Goal: Task Accomplishment & Management: Use online tool/utility

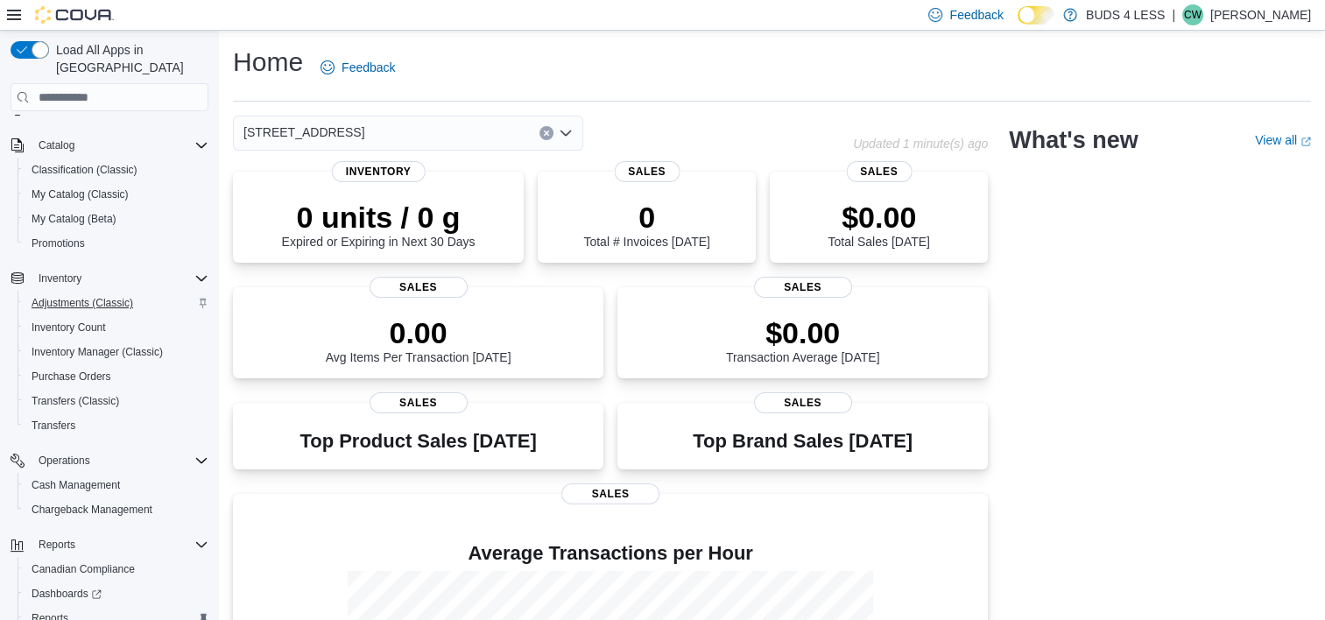
scroll to position [189, 0]
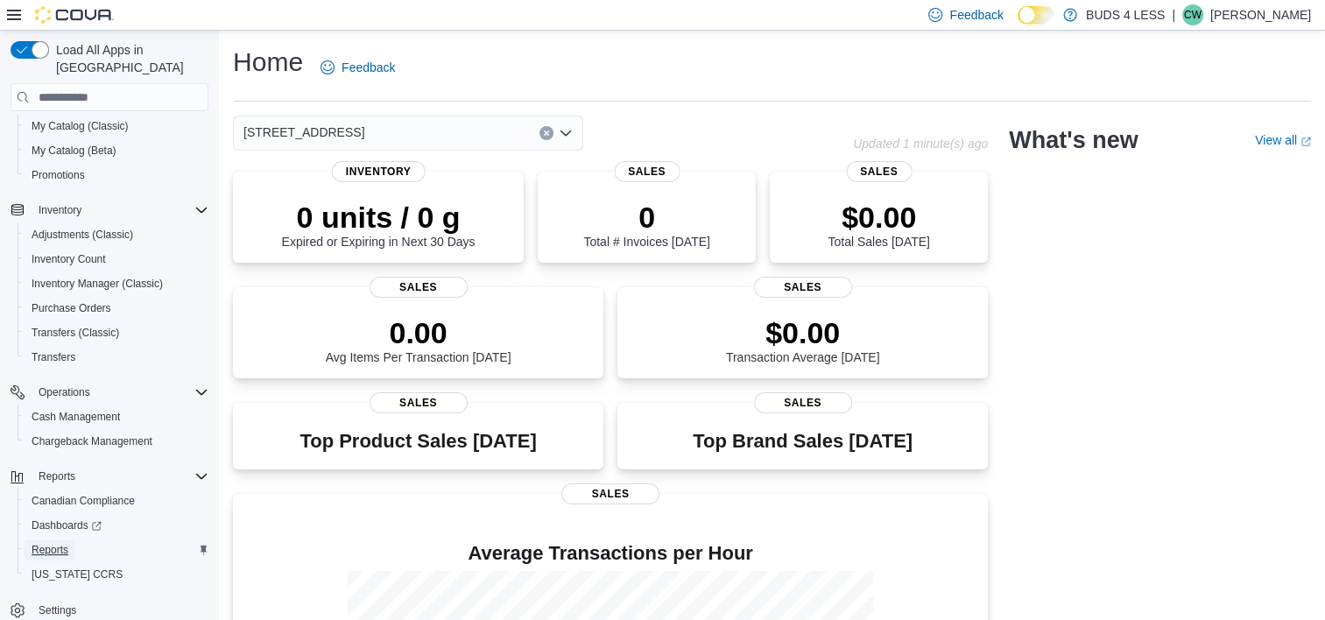
click at [57, 543] on span "Reports" at bounding box center [50, 550] width 37 height 14
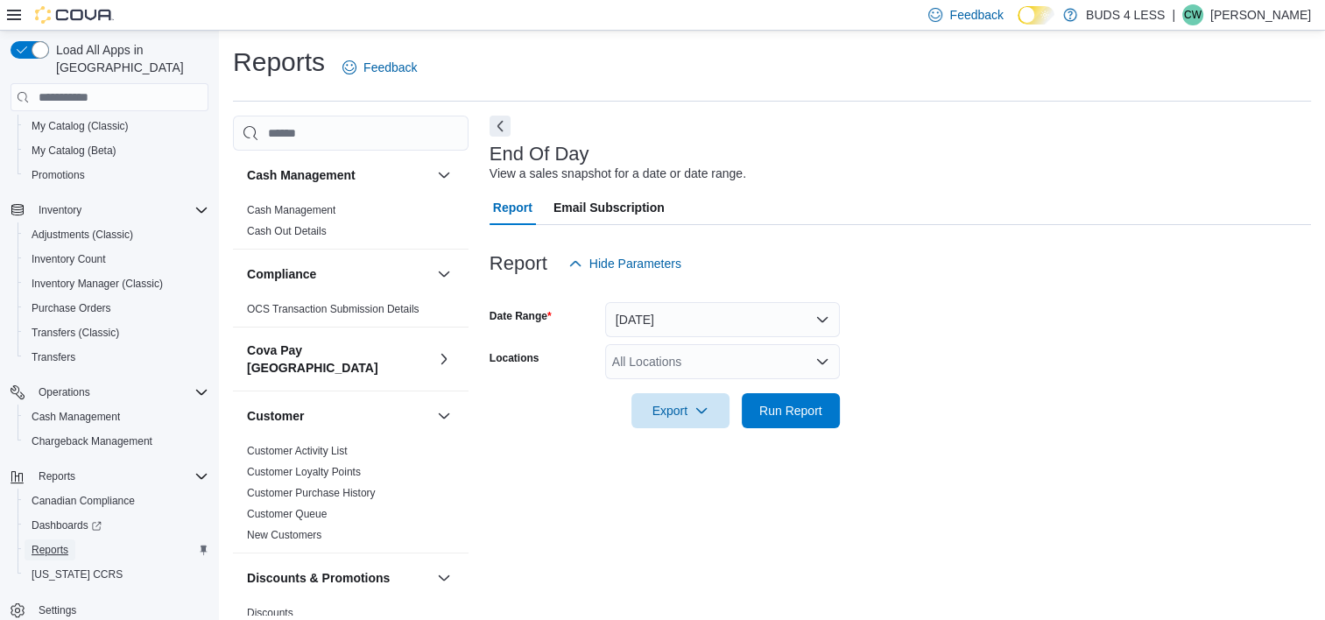
scroll to position [10, 0]
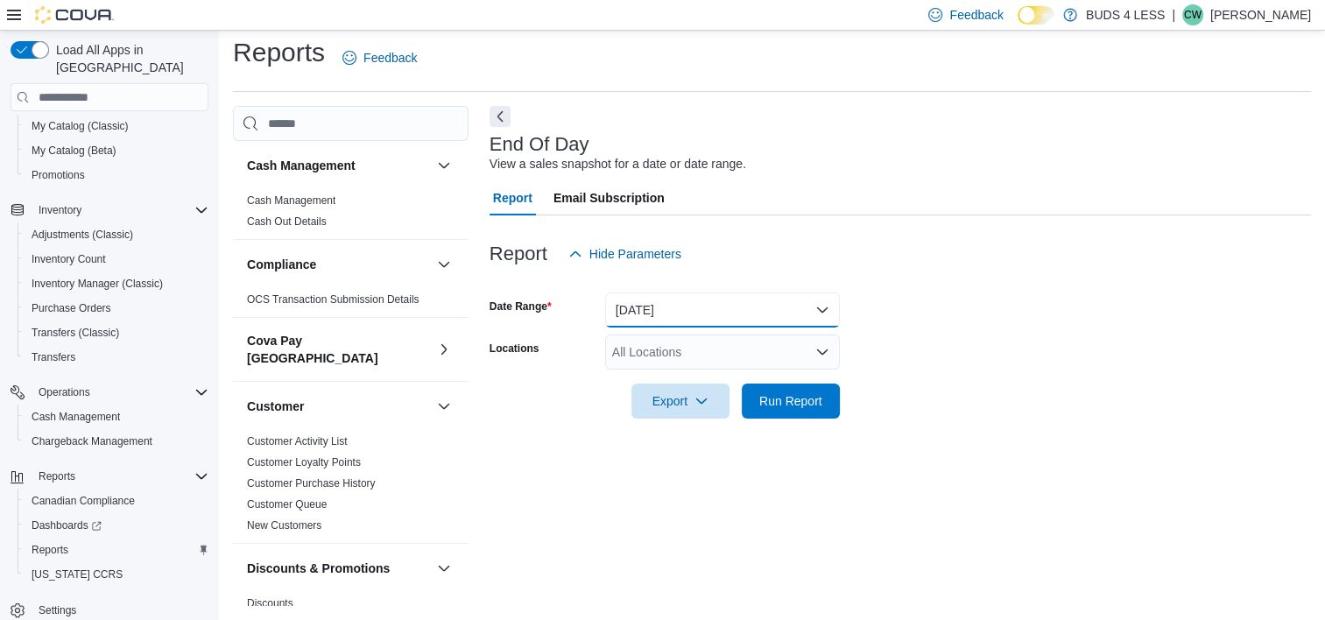
click at [719, 308] on button "Today" at bounding box center [722, 309] width 235 height 35
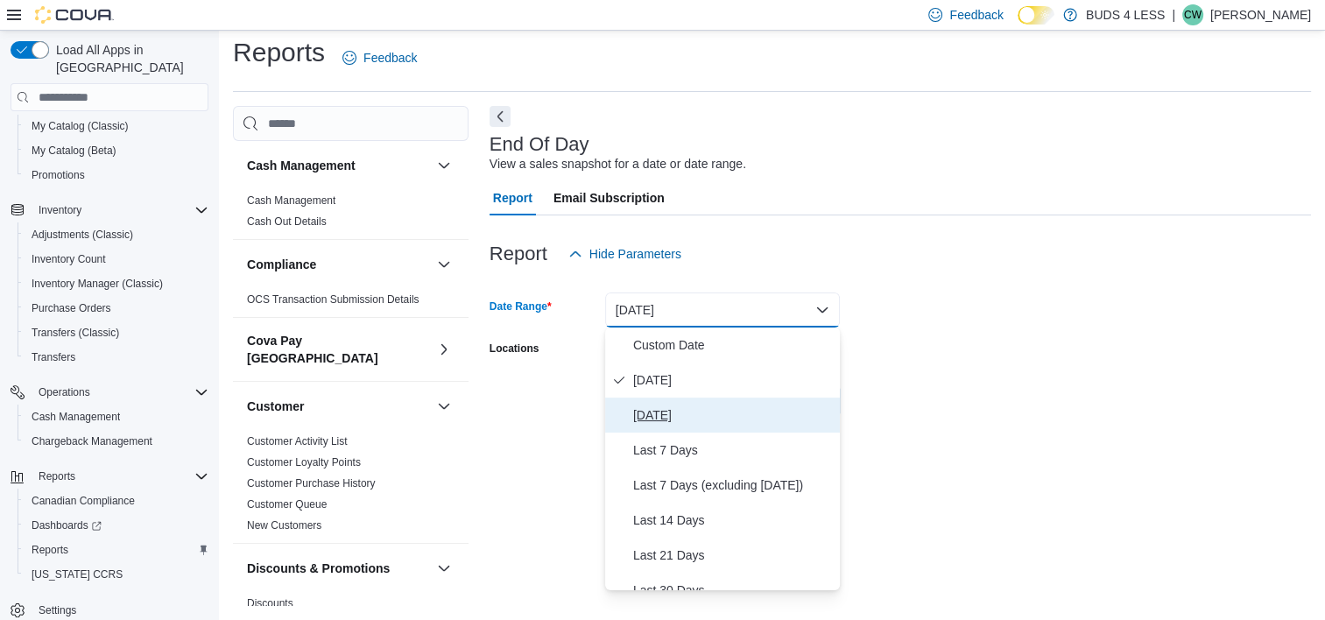
click at [662, 411] on span "Yesterday" at bounding box center [733, 414] width 200 height 21
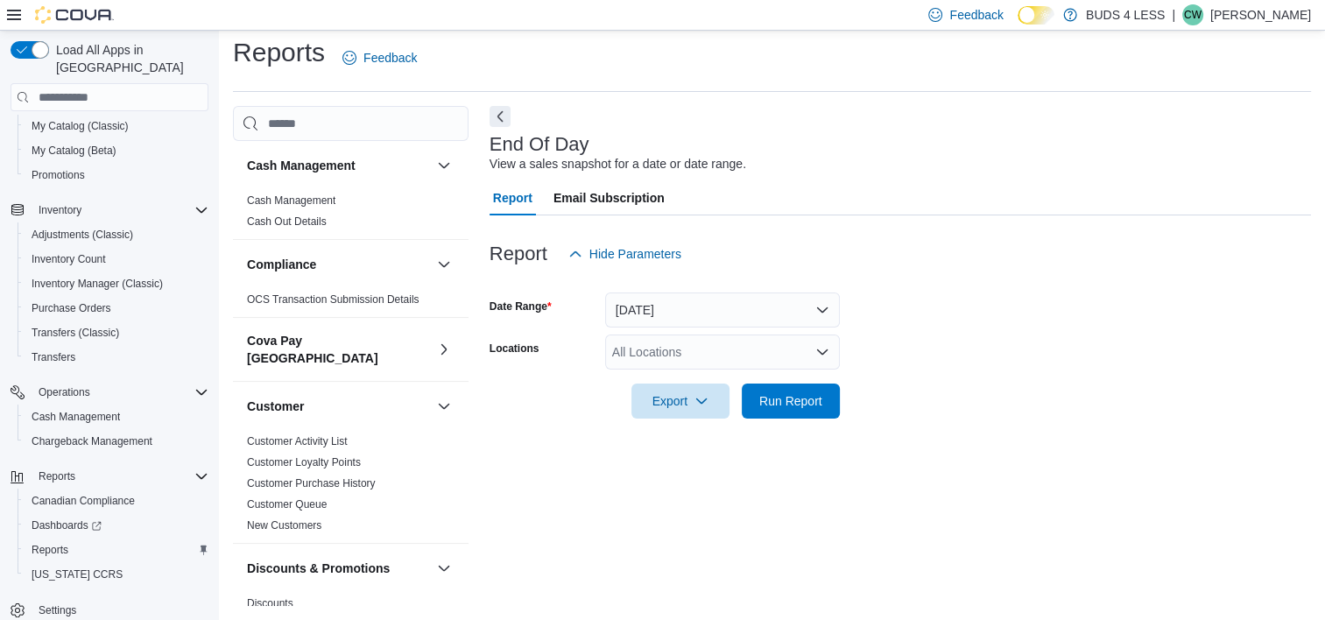
click at [1183, 287] on div at bounding box center [899, 281] width 821 height 21
click at [781, 354] on div "All Locations" at bounding box center [722, 351] width 235 height 35
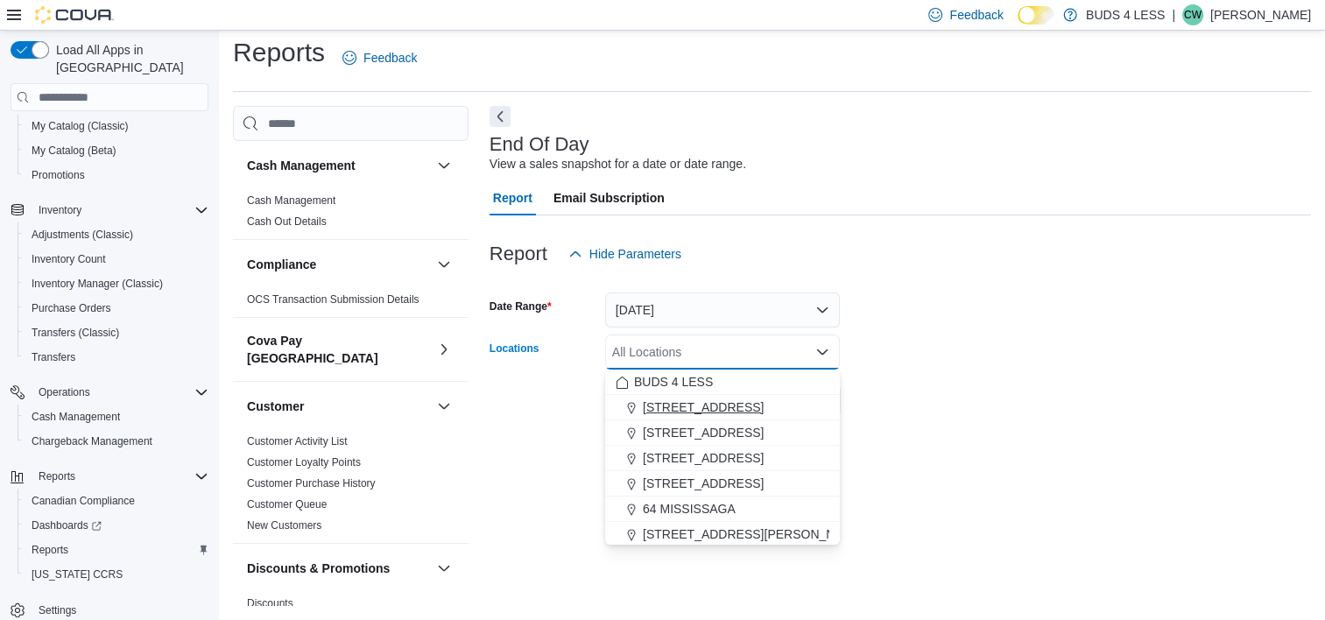
click at [728, 404] on span "145 Mapleview Dr W, Unit A" at bounding box center [703, 407] width 121 height 18
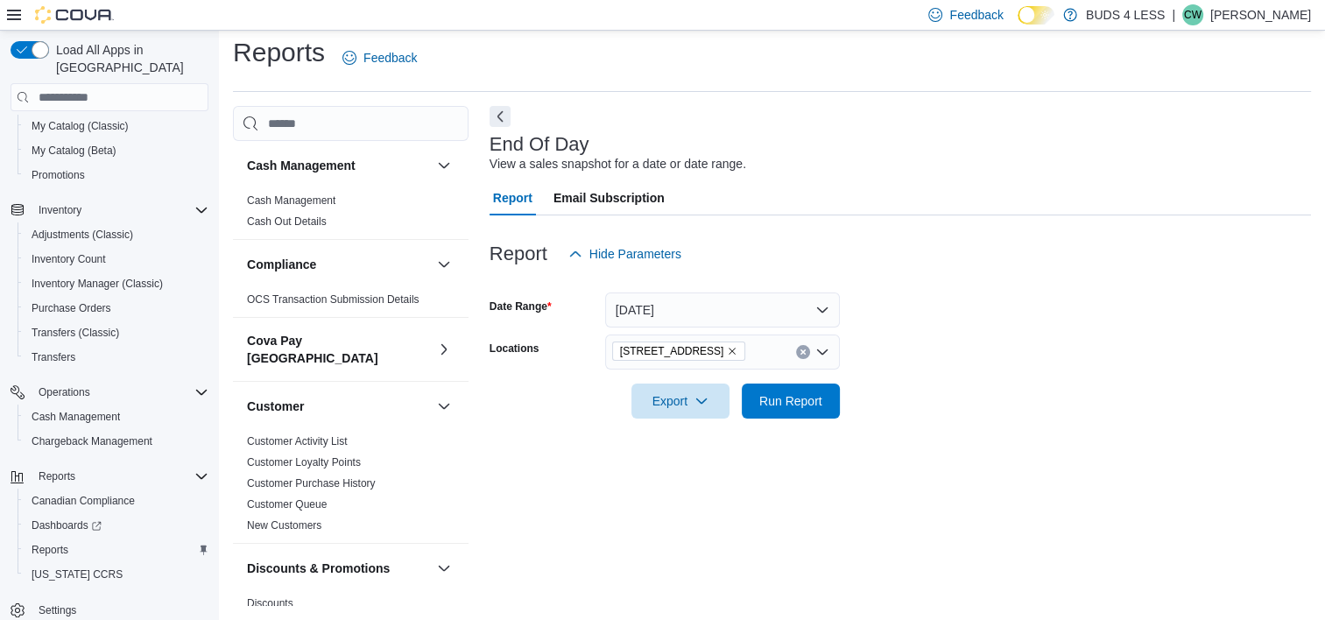
click at [1093, 280] on div at bounding box center [899, 281] width 821 height 21
click at [804, 353] on icon "Clear input" at bounding box center [802, 352] width 4 height 4
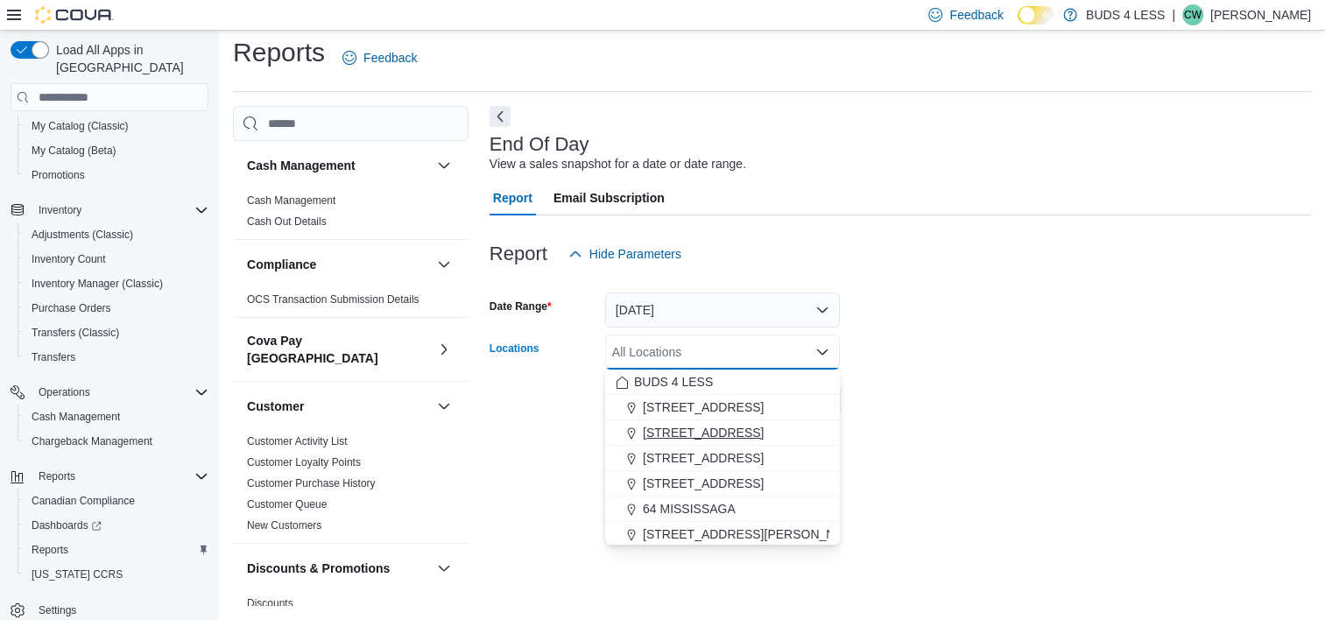
click at [749, 428] on span "2125 16th St E., Unit H3" at bounding box center [703, 433] width 121 height 18
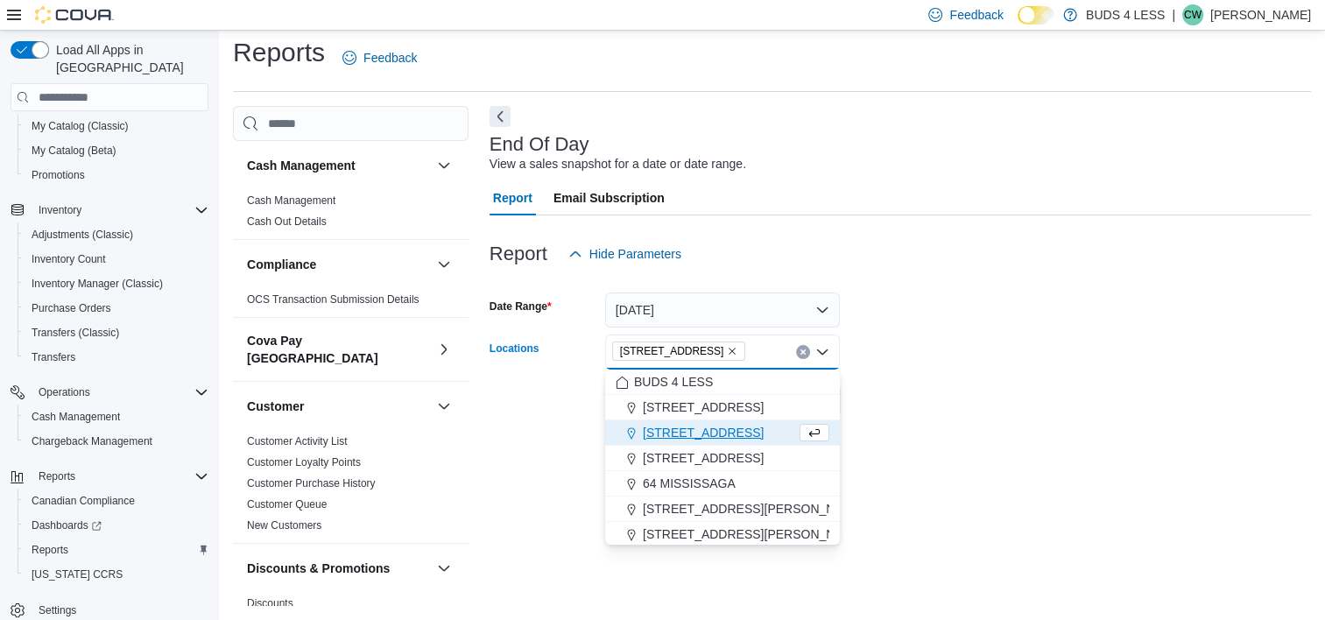
click at [995, 333] on form "Date Range Yesterday Locations 2125 16th St E., Unit H3 Combo box. Selected. 21…" at bounding box center [899, 344] width 821 height 147
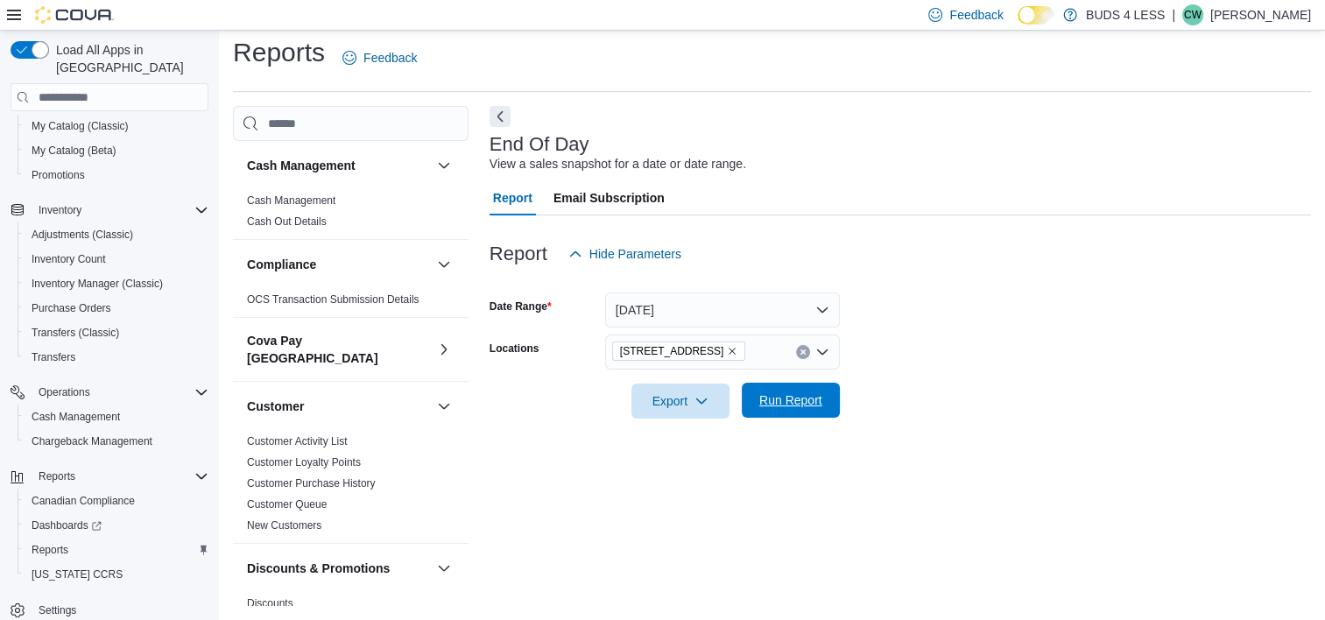
click at [802, 396] on span "Run Report" at bounding box center [790, 400] width 63 height 18
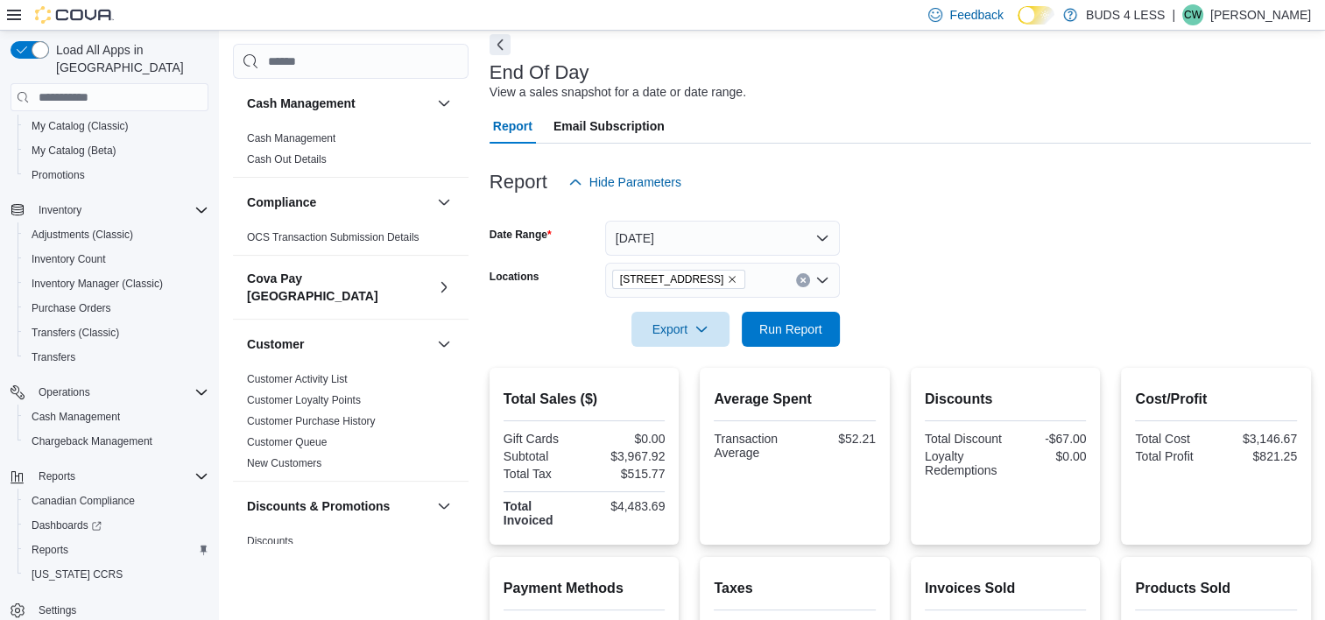
scroll to position [15, 0]
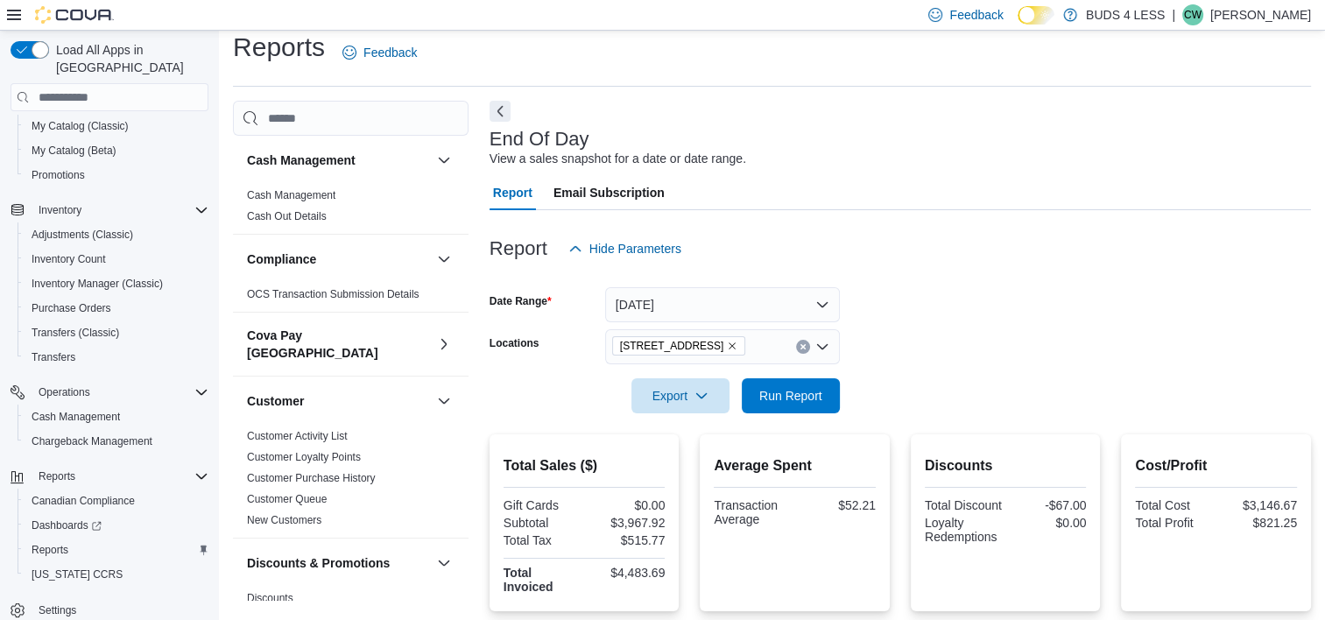
click at [803, 347] on icon "Clear input" at bounding box center [802, 347] width 4 height 4
drag, startPoint x: 967, startPoint y: 330, endPoint x: 896, endPoint y: 354, distance: 73.9
click at [960, 336] on form "Date Range Yesterday Locations All Locations Export Run Report" at bounding box center [899, 339] width 821 height 147
click at [796, 388] on span "Run Report" at bounding box center [790, 395] width 63 height 18
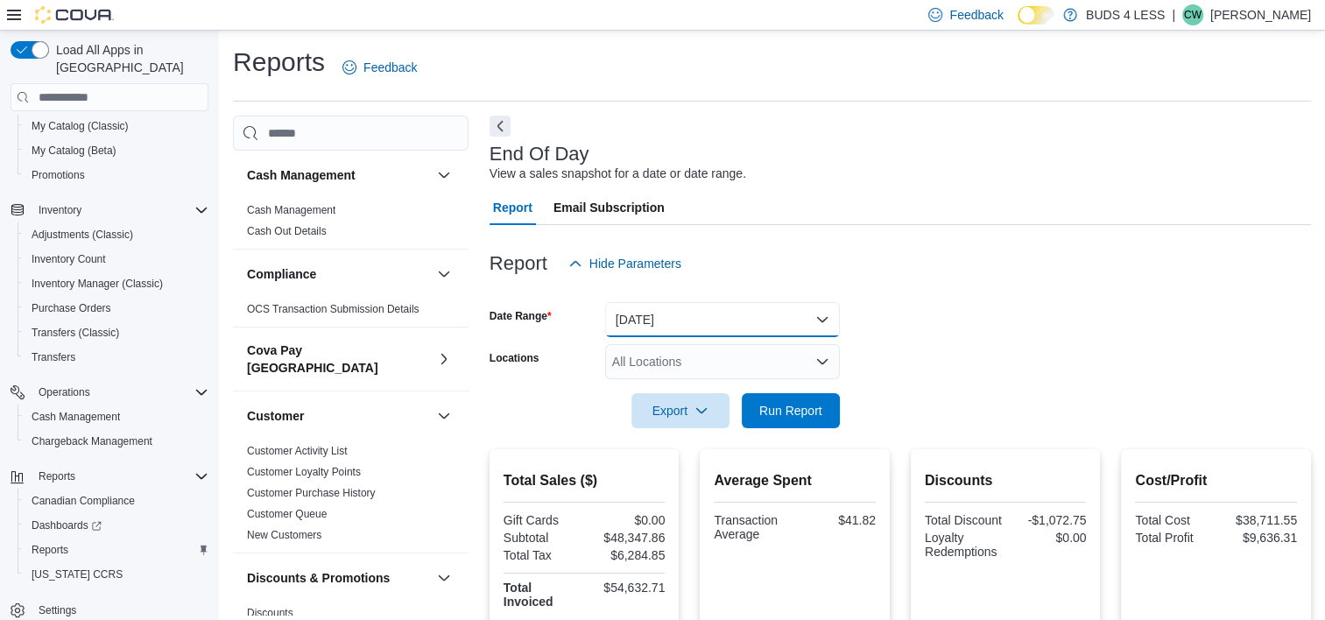
click at [691, 313] on button "Yesterday" at bounding box center [722, 319] width 235 height 35
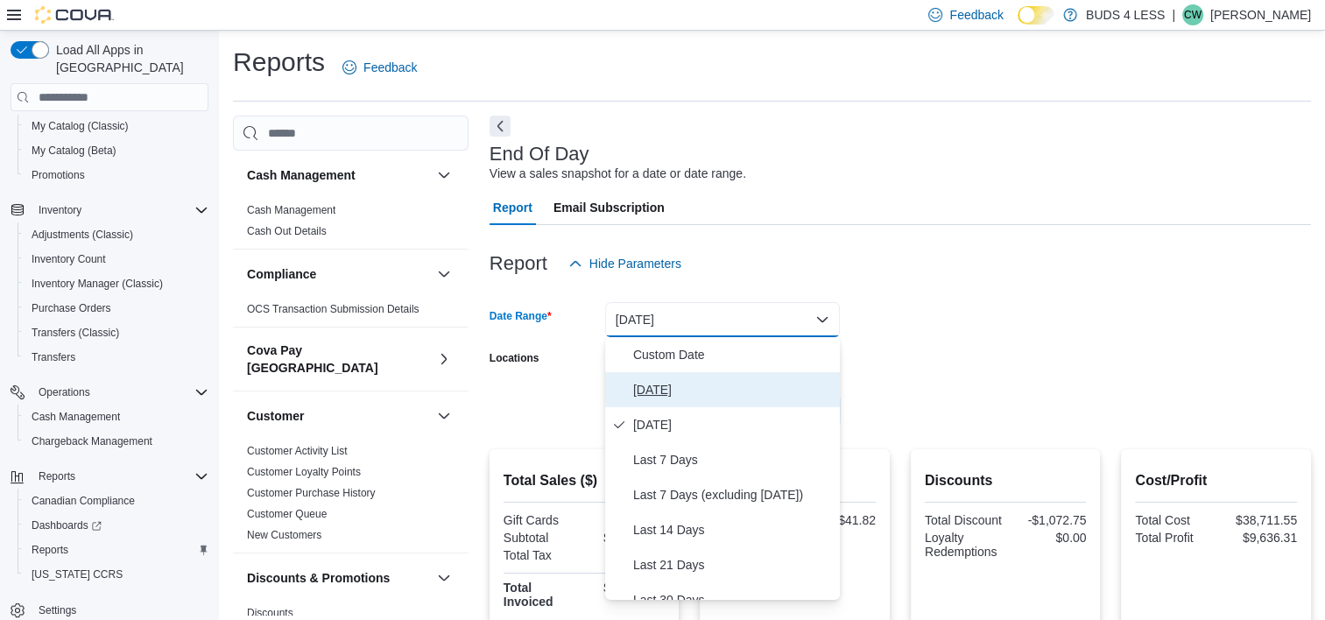
click at [664, 389] on span "Today" at bounding box center [733, 389] width 200 height 21
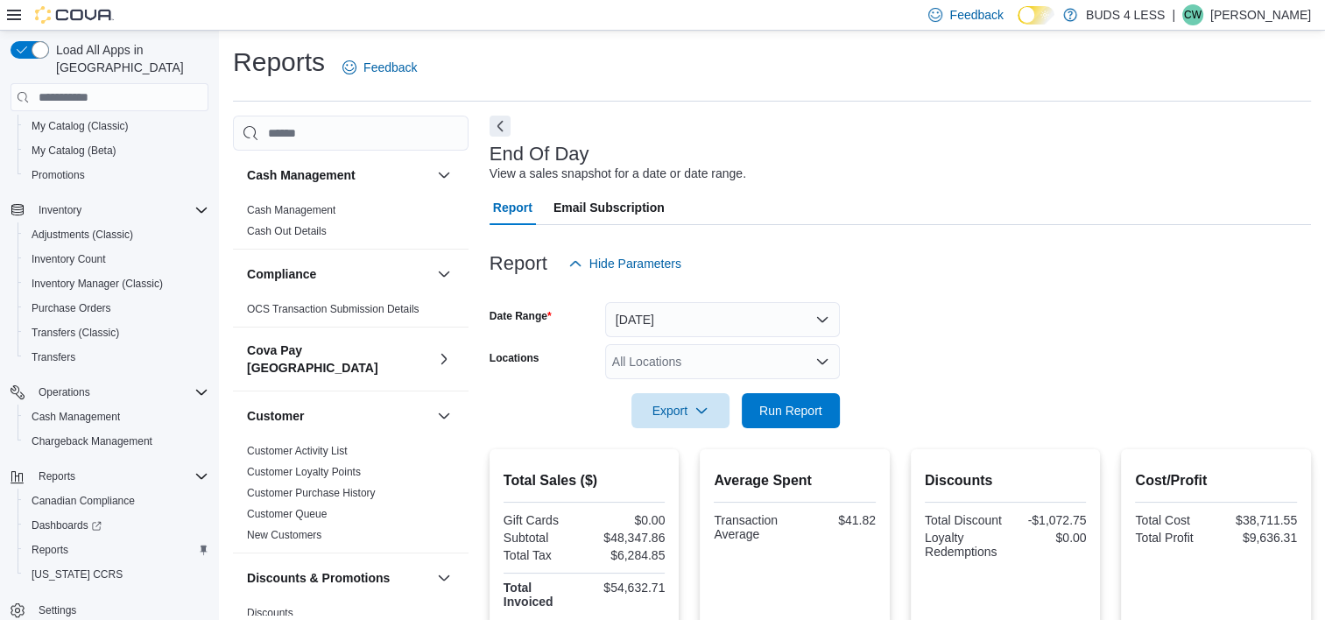
click at [1021, 307] on form "Date Range Today Locations All Locations Export Run Report" at bounding box center [899, 354] width 821 height 147
click at [805, 405] on span "Run Report" at bounding box center [790, 410] width 63 height 18
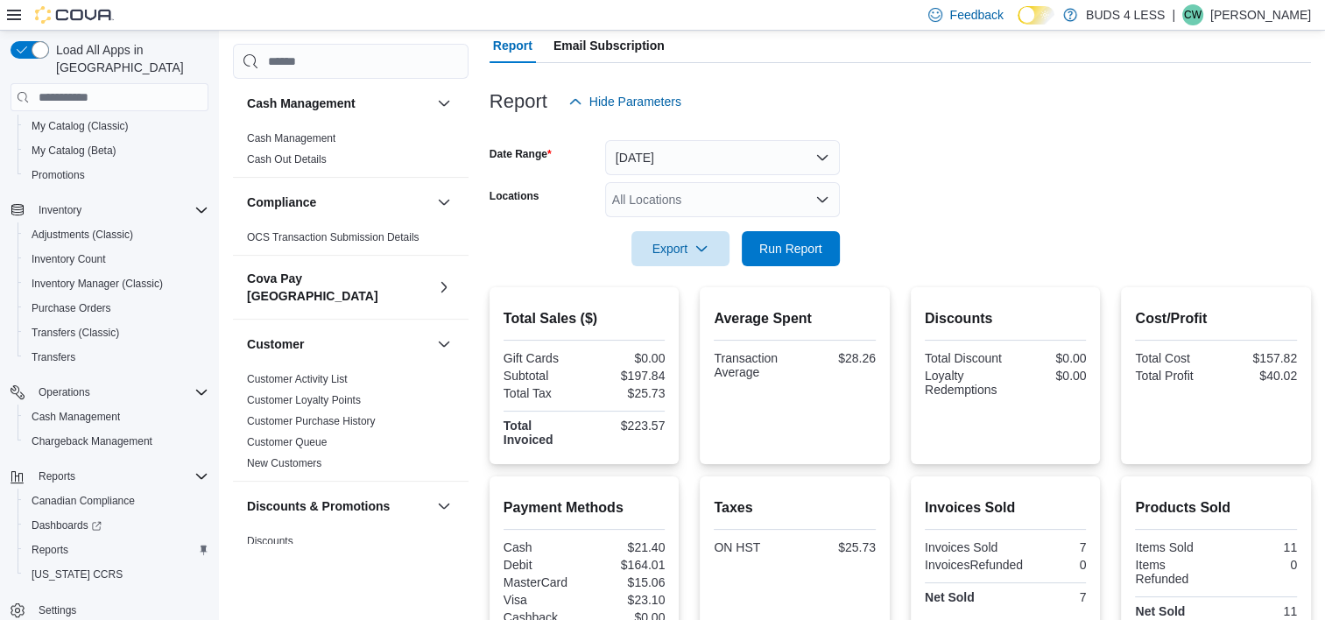
scroll to position [154, 0]
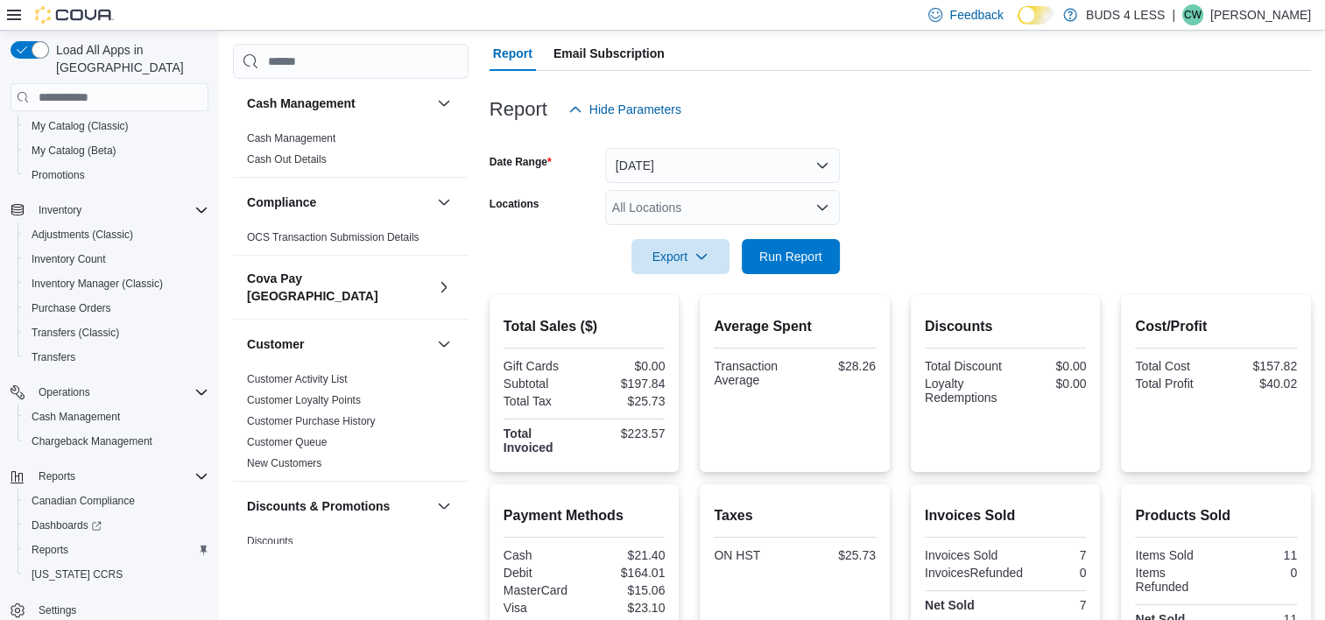
click at [768, 210] on div "All Locations" at bounding box center [722, 207] width 235 height 35
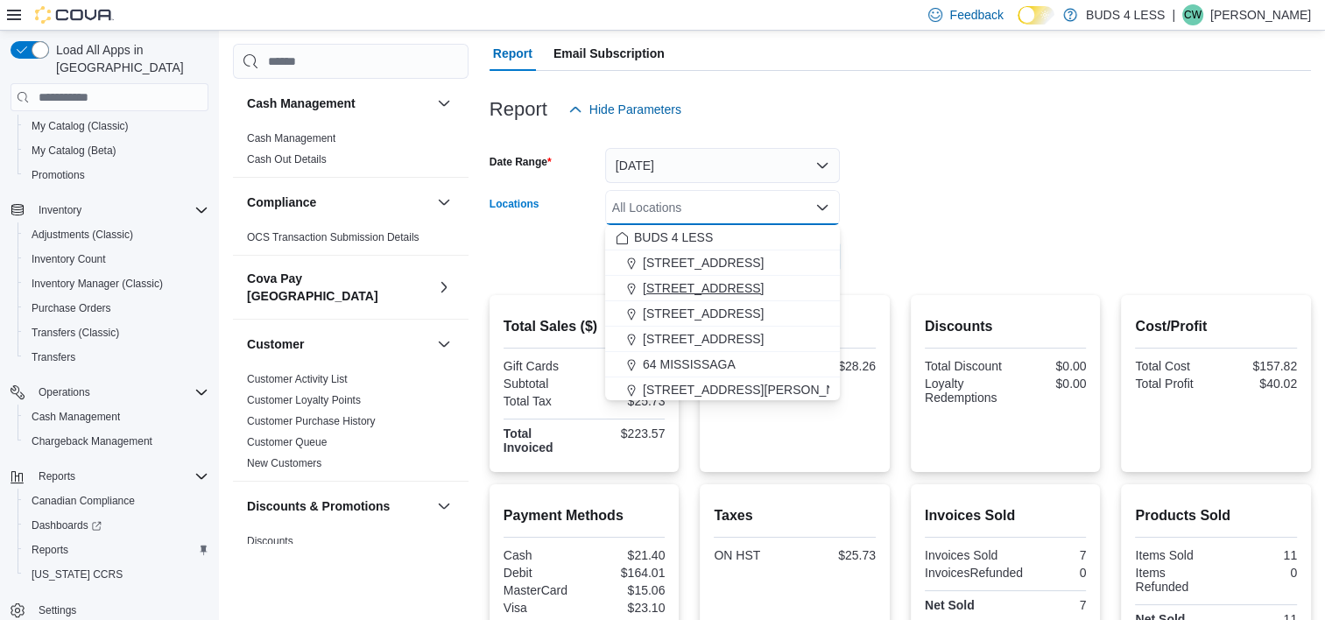
click at [713, 287] on span "2125 16th St E., Unit H3" at bounding box center [703, 288] width 121 height 18
click at [1015, 185] on form "Date Range Today Locations 2125 16th St E., Unit H3 Combo box. Selected. 2125 1…" at bounding box center [899, 200] width 821 height 147
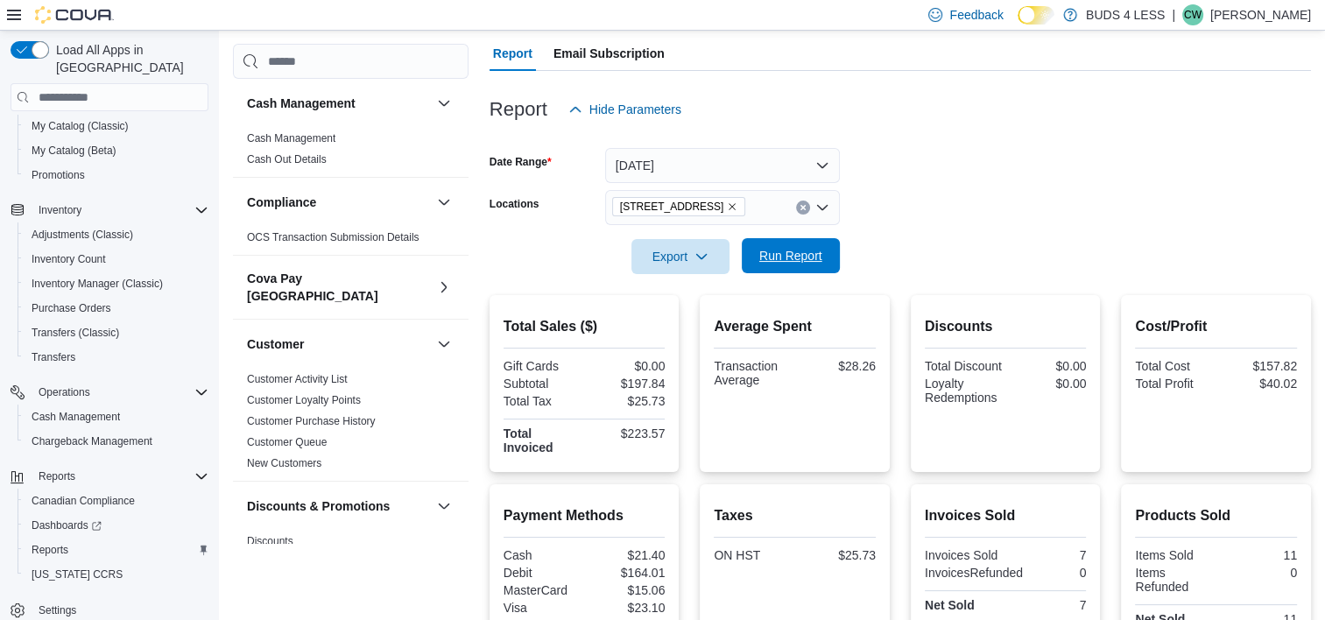
click at [760, 269] on span "Run Report" at bounding box center [790, 255] width 77 height 35
